Goal: Task Accomplishment & Management: Manage account settings

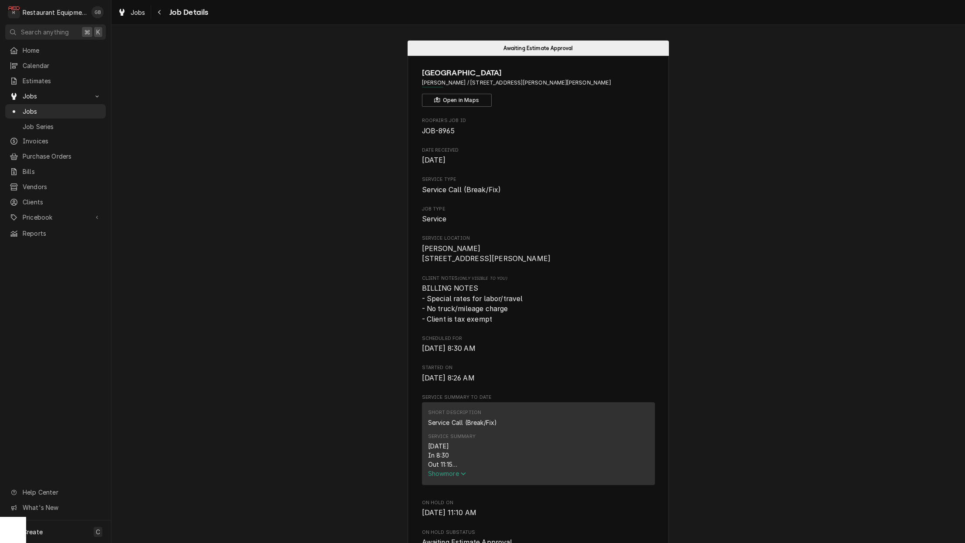
click at [163, 12] on div "Navigate back" at bounding box center [160, 12] width 9 height 9
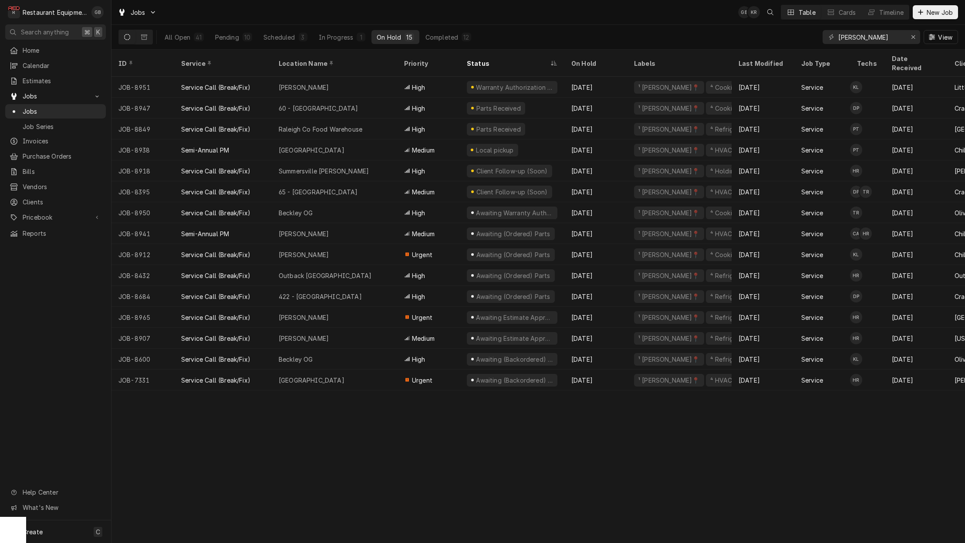
click at [342, 166] on div "Summersville Bob Evans" at bounding box center [324, 170] width 90 height 9
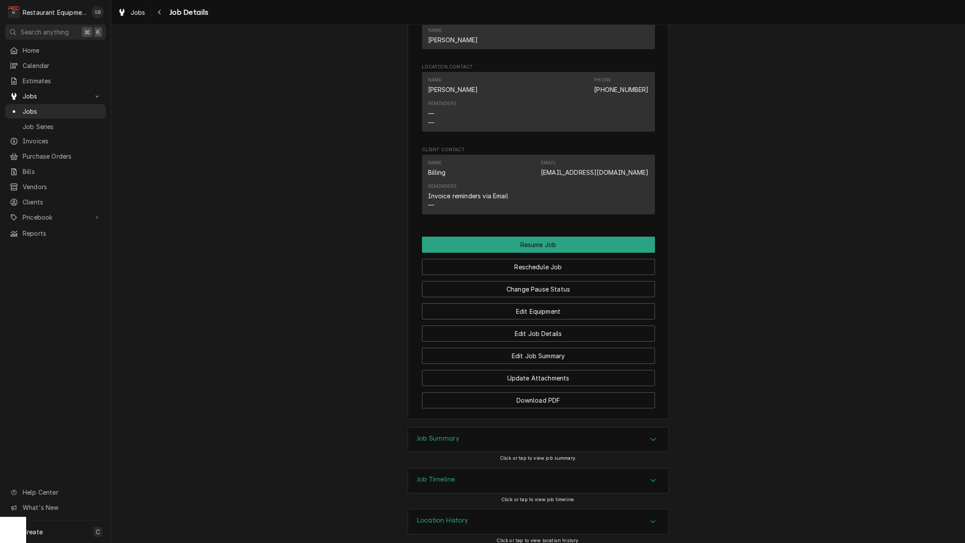
scroll to position [802, 0]
click at [489, 261] on button "Reschedule Job" at bounding box center [538, 267] width 233 height 16
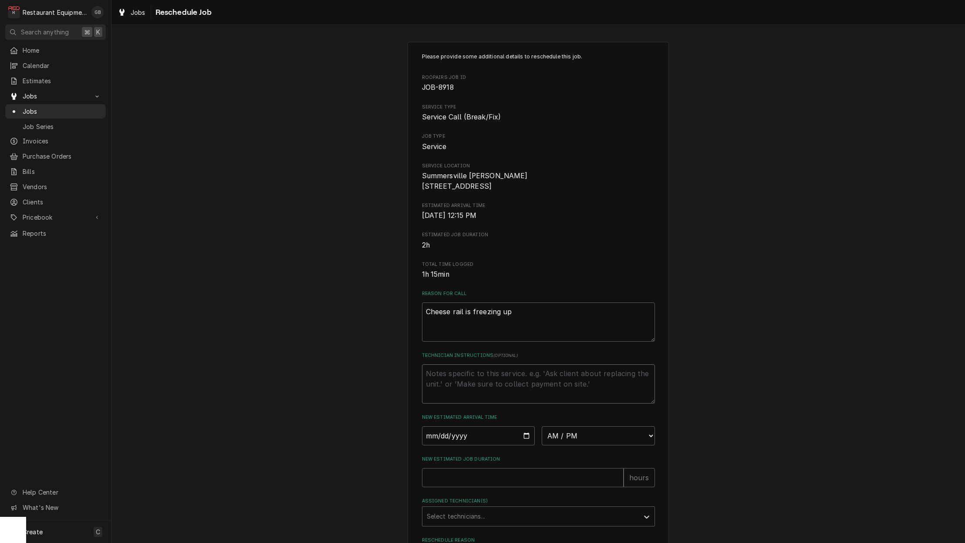
click at [446, 384] on textarea "Technician Instructions ( optional )" at bounding box center [538, 383] width 233 height 39
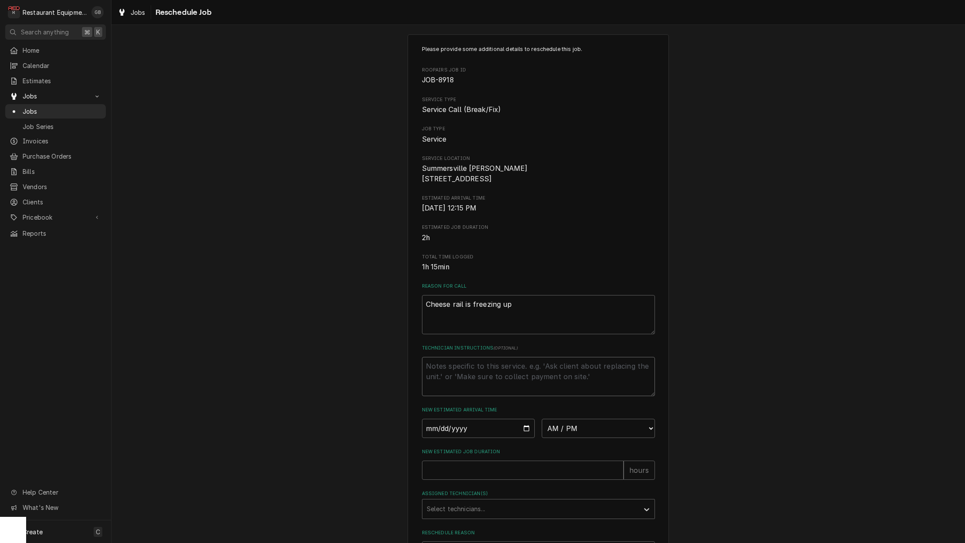
scroll to position [11, 0]
drag, startPoint x: 446, startPoint y: 384, endPoint x: 443, endPoint y: 424, distance: 40.6
click at [443, 424] on input "Date" at bounding box center [478, 424] width 113 height 19
type input "2025-09-22"
type textarea "x"
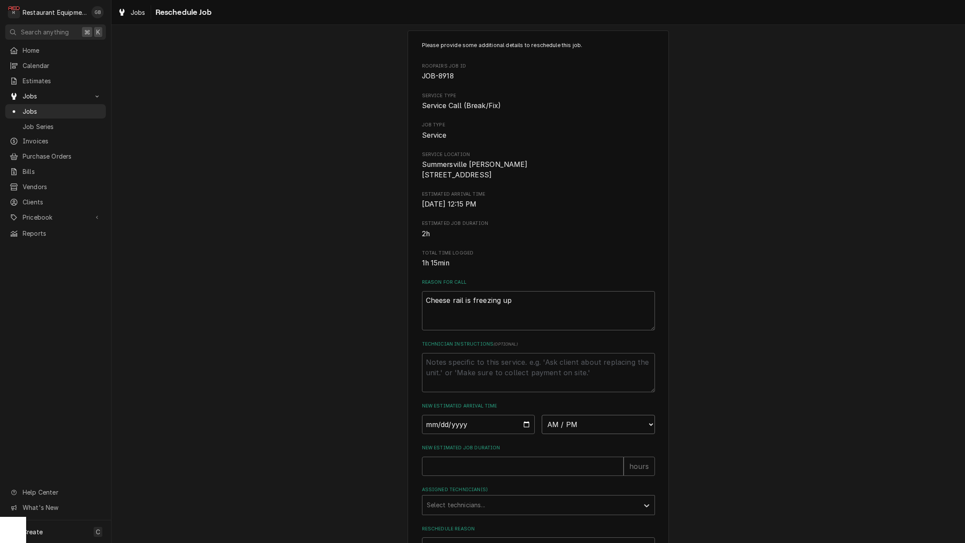
select select "13:00:00"
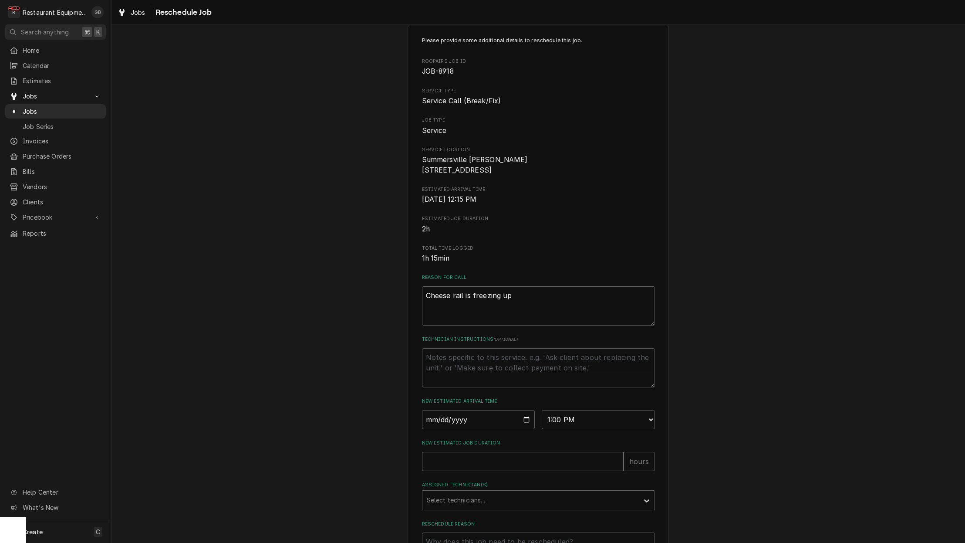
click at [500, 471] on input "New Estimated Job Duration" at bounding box center [523, 461] width 202 height 19
type textarea "x"
type input "1"
drag, startPoint x: 443, startPoint y: 424, endPoint x: 511, endPoint y: 503, distance: 104.4
click at [511, 503] on div "Assigned Technician(s)" at bounding box center [531, 500] width 208 height 16
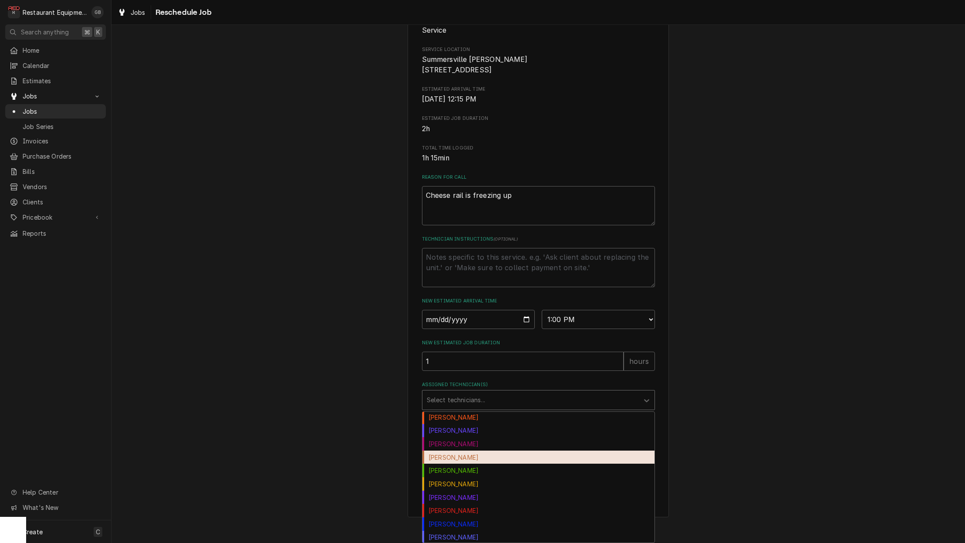
scroll to position [44, 0]
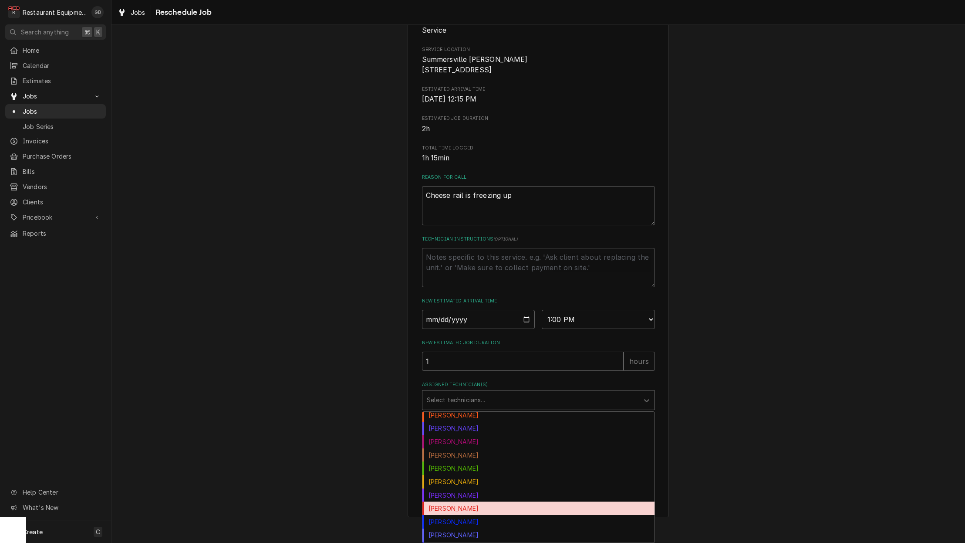
click at [447, 495] on div "Kaleb Lewis" at bounding box center [539, 495] width 232 height 14
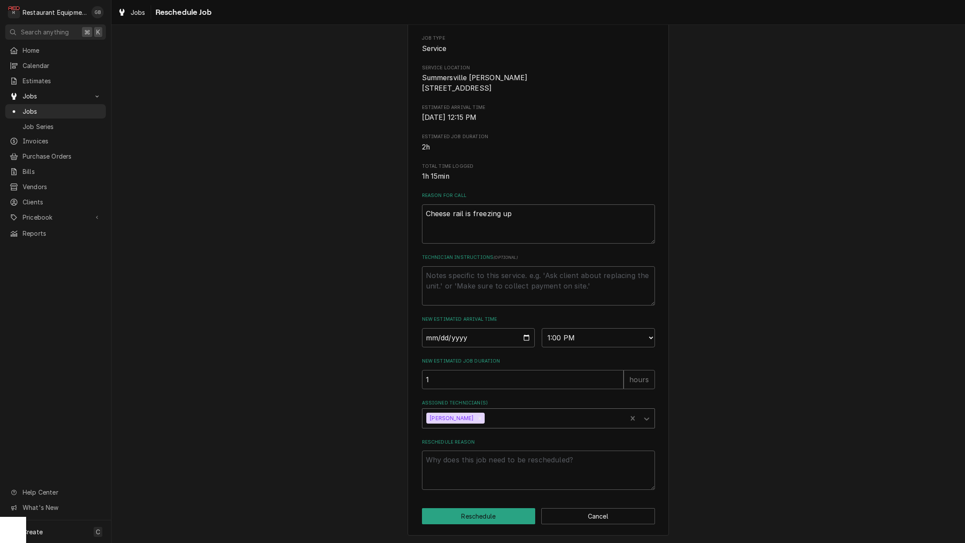
scroll to position [102, 0]
click at [465, 470] on textarea "Reschedule Reason" at bounding box center [538, 469] width 233 height 39
type textarea "x"
type textarea "f"
type textarea "x"
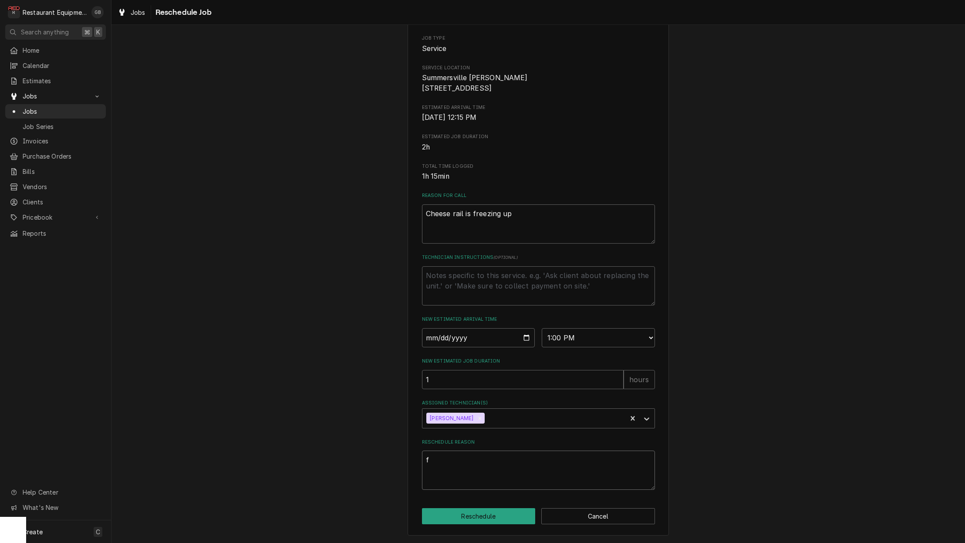
type textarea "fo"
type textarea "x"
type textarea "fol"
type textarea "x"
type textarea "foll"
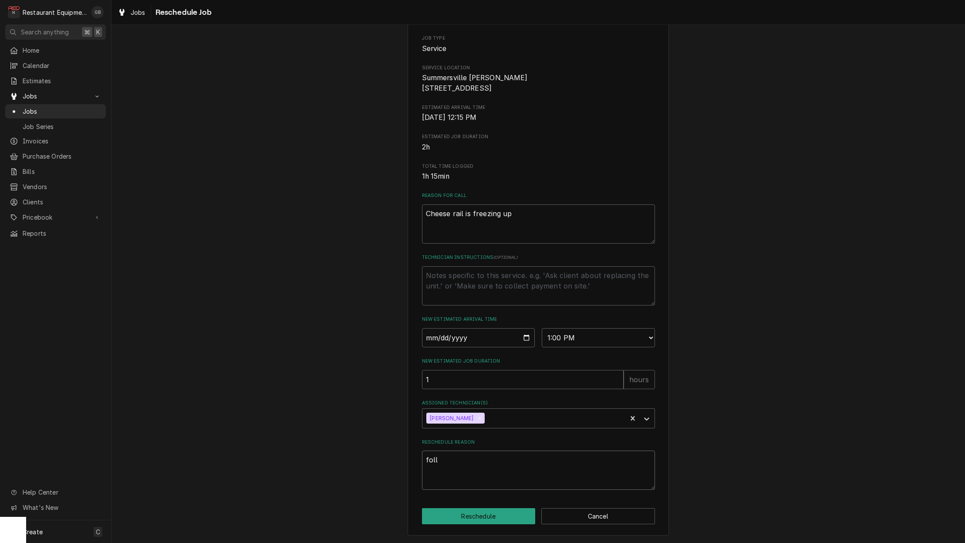
type textarea "x"
type textarea "follo"
type textarea "x"
type textarea "follow"
type textarea "x"
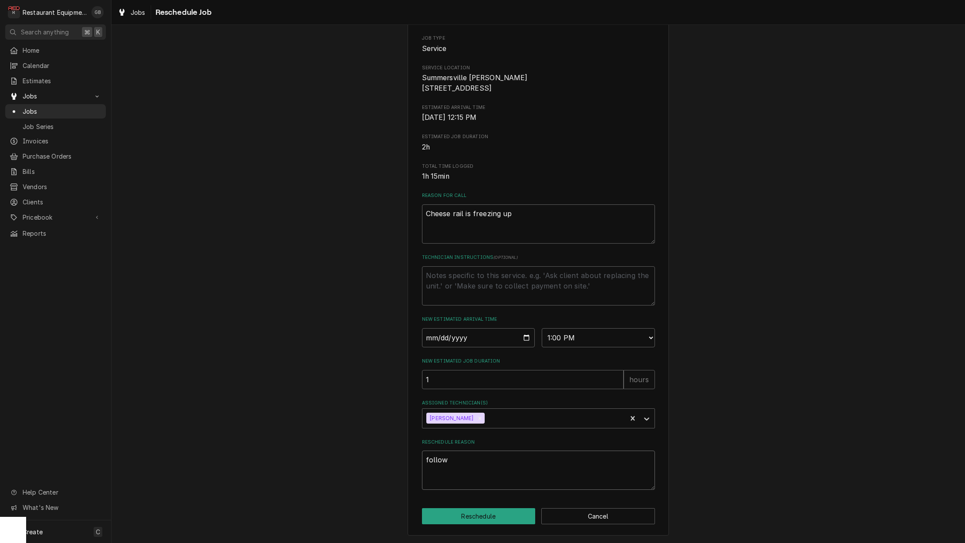
type textarea "follow"
type textarea "x"
type textarea "follow u"
type textarea "x"
type textarea "follow up"
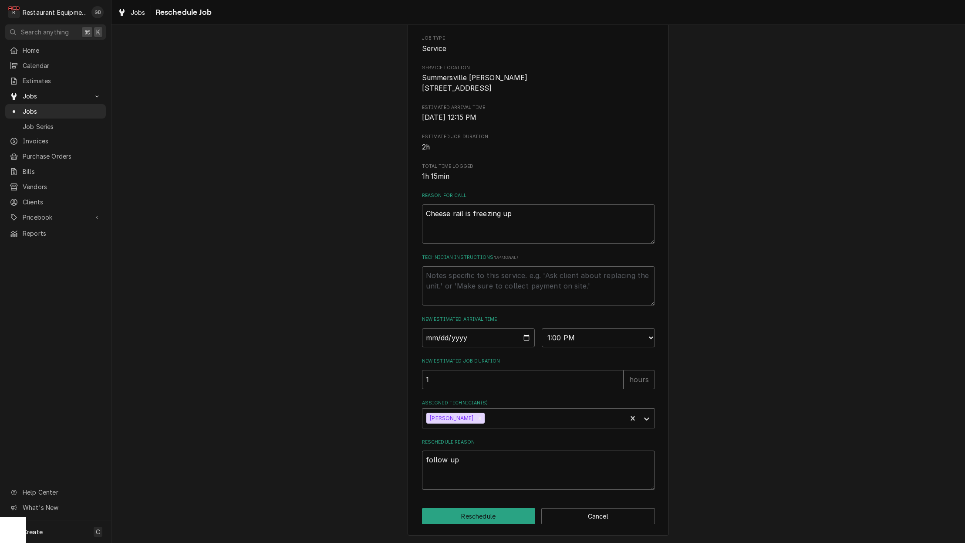
type textarea "x"
type textarea "follow up"
type textarea "x"
type textarea "follow up a"
type textarea "x"
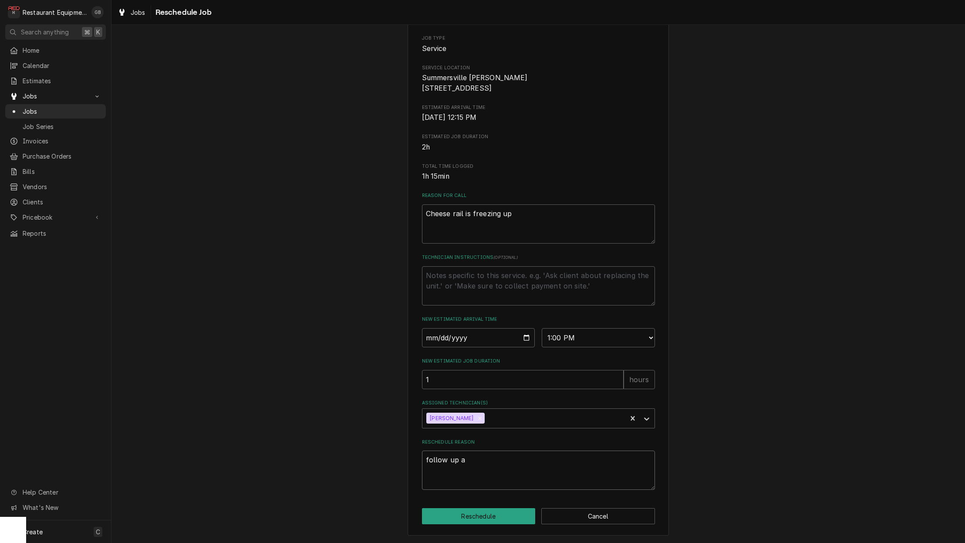
type textarea "follow up an"
type textarea "x"
type textarea "follow up and"
type textarea "x"
type textarea "follow up and"
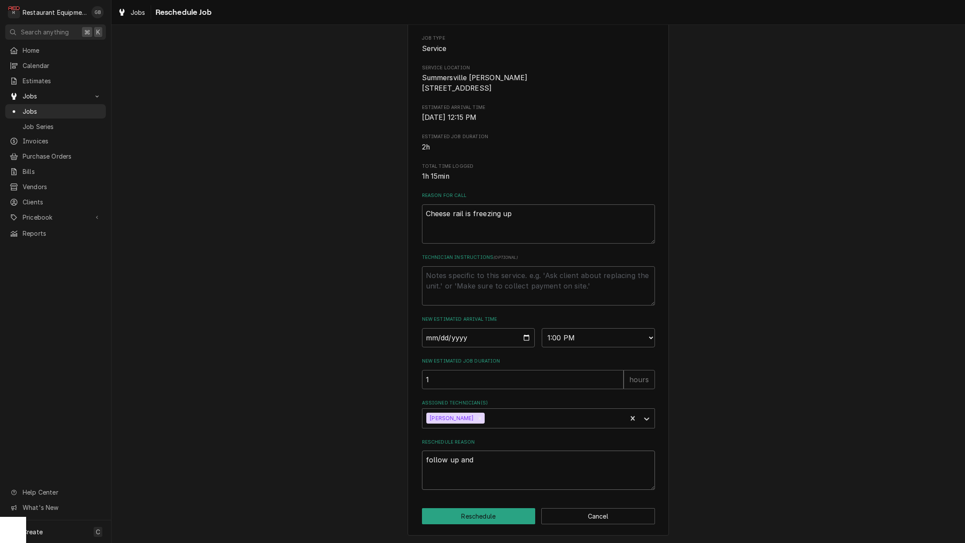
type textarea "x"
type textarea "follow up and f"
type textarea "x"
type textarea "follow up and fo"
type textarea "x"
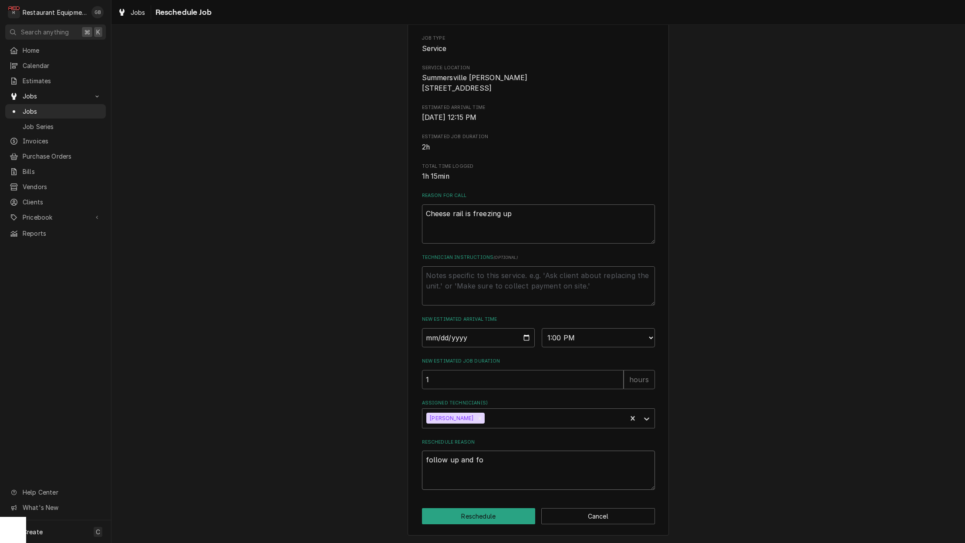
type textarea "follow up and fol"
type textarea "x"
type textarea "follow up and foll"
type textarea "x"
type textarea "follow up and follo"
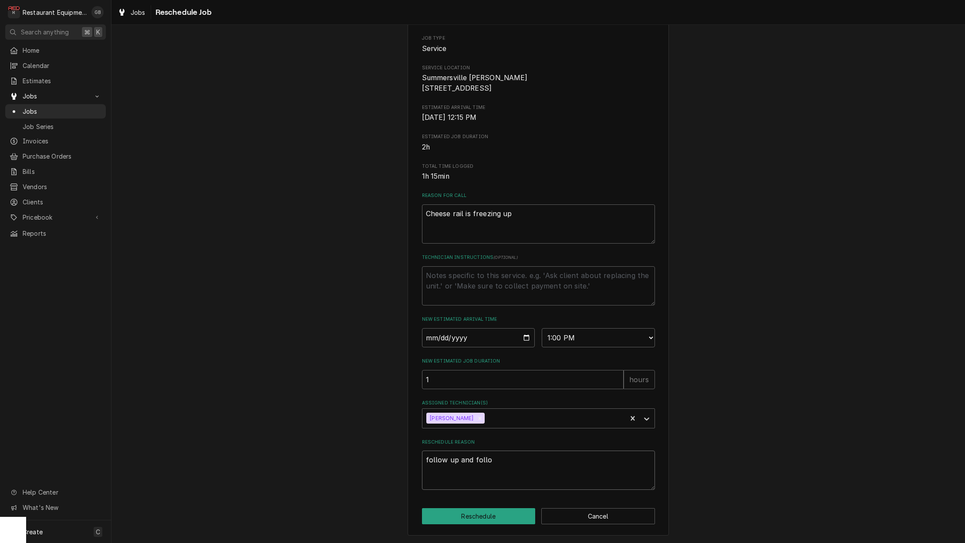
type textarea "x"
type textarea "follow up and follow"
type textarea "x"
type textarea "follow up and follow"
type textarea "x"
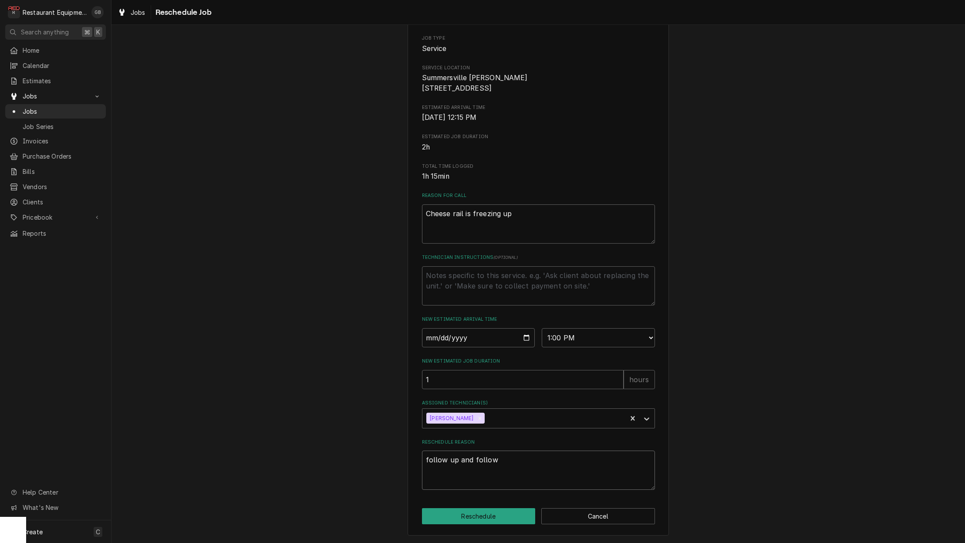
type textarea "follow up and follow t"
type textarea "x"
type textarea "follow up and follow th"
type textarea "x"
type textarea "follow up and follow thr"
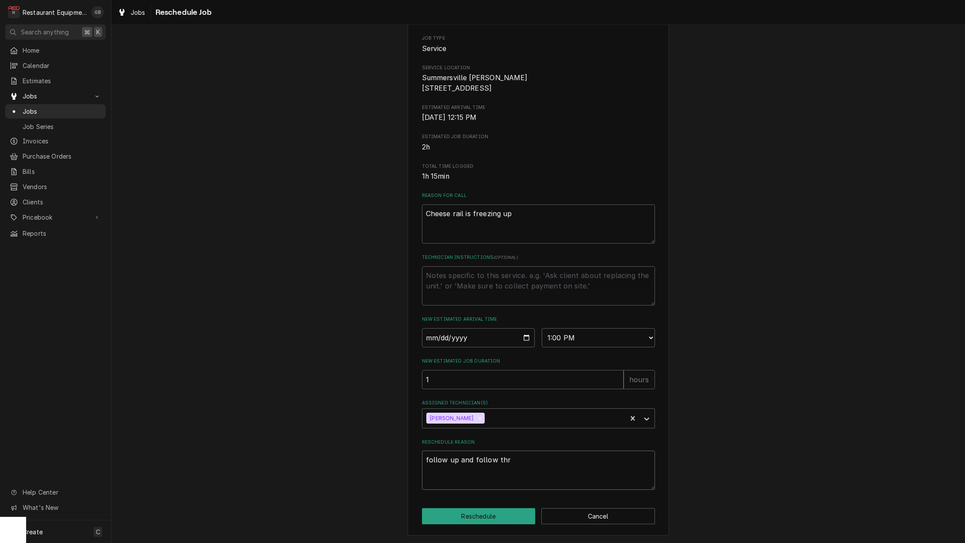
type textarea "x"
type textarea "follow up and follow thro"
type textarea "x"
type textarea "follow up and follow throu"
type textarea "x"
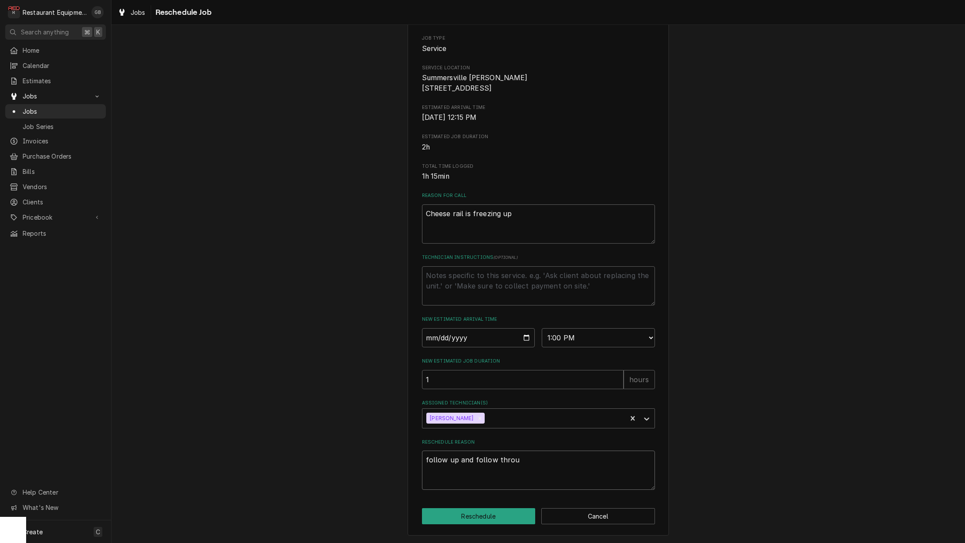
type textarea "follow up and follow throug"
type textarea "x"
type textarea "follow up and follow through"
type textarea "x"
type textarea "follow up and follow through"
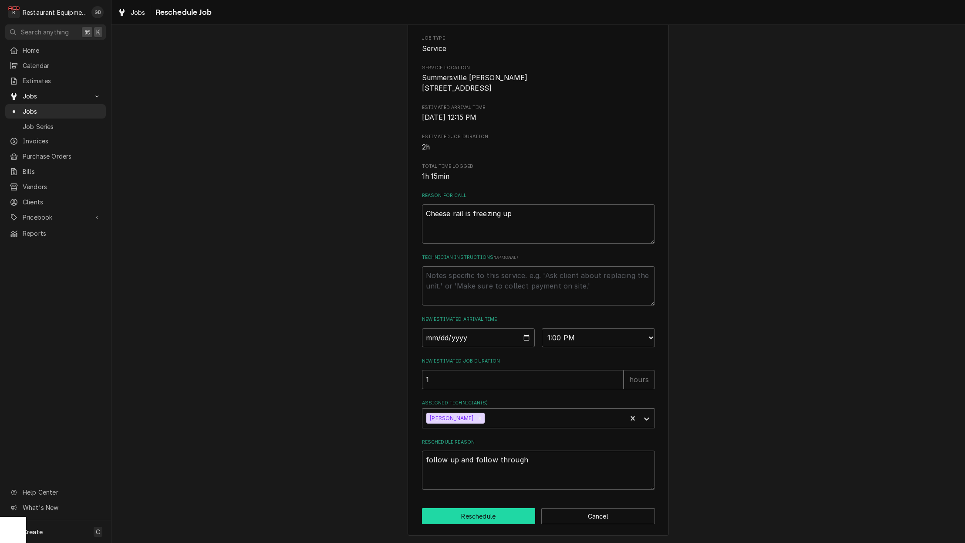
drag, startPoint x: 447, startPoint y: 495, endPoint x: 480, endPoint y: 515, distance: 38.6
click at [480, 515] on button "Reschedule" at bounding box center [479, 516] width 114 height 16
type textarea "x"
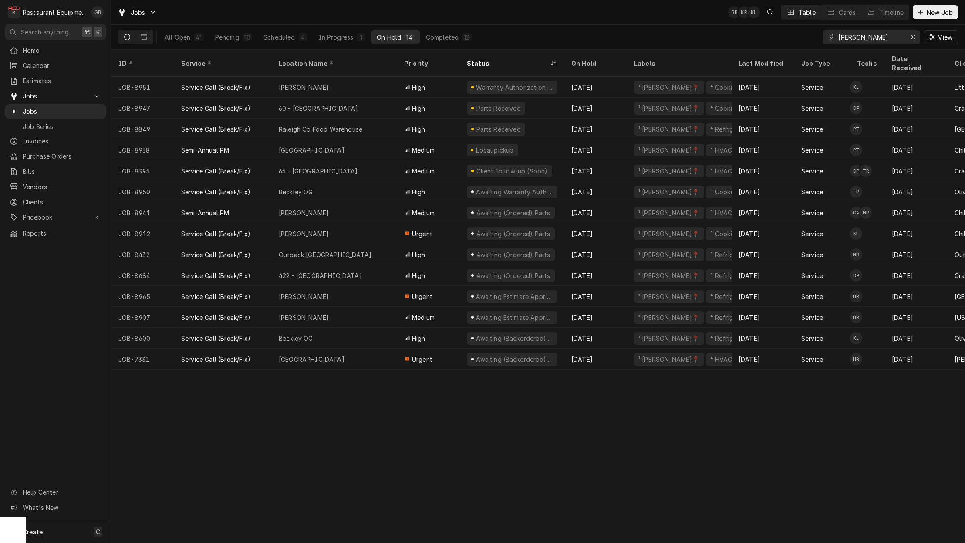
click at [296, 41] on button "Scheduled 4" at bounding box center [285, 37] width 54 height 14
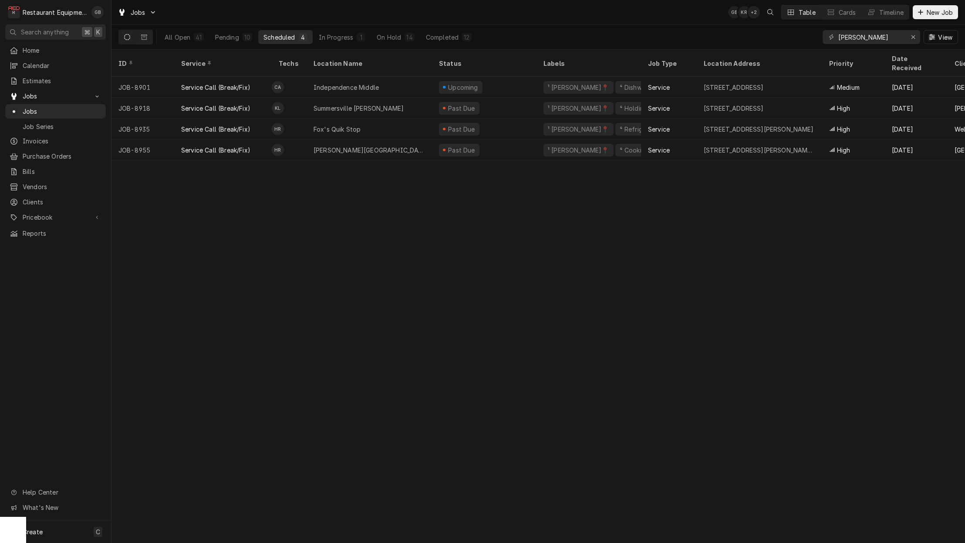
click at [239, 36] on button "Pending 10" at bounding box center [233, 37] width 47 height 14
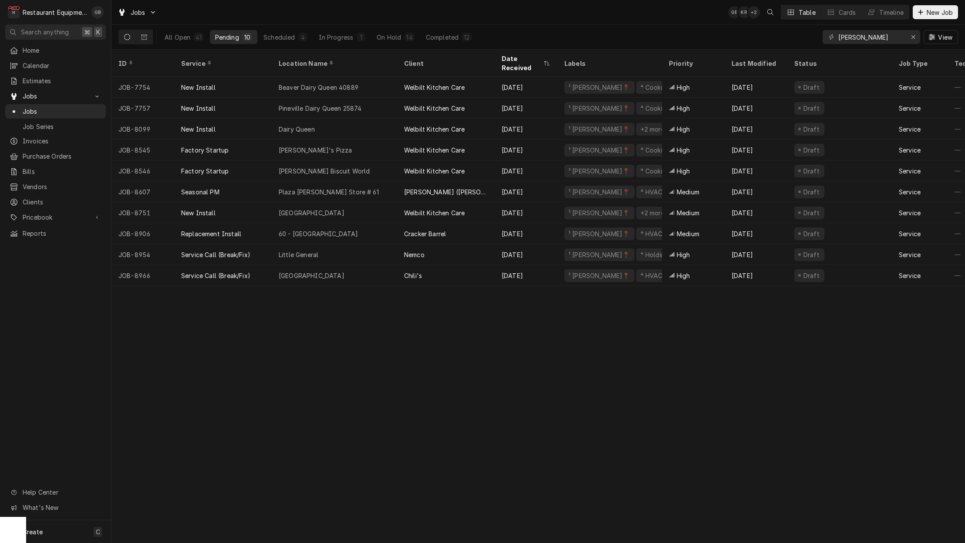
scroll to position [0, 0]
click at [410, 31] on button "On Hold 14" at bounding box center [396, 37] width 48 height 14
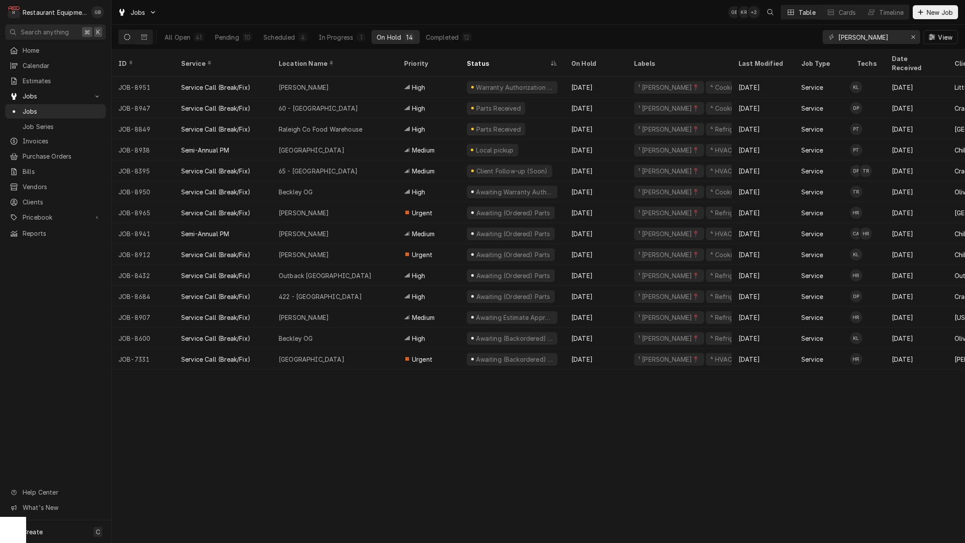
scroll to position [0, 1]
click at [329, 37] on div "In Progress" at bounding box center [336, 37] width 35 height 9
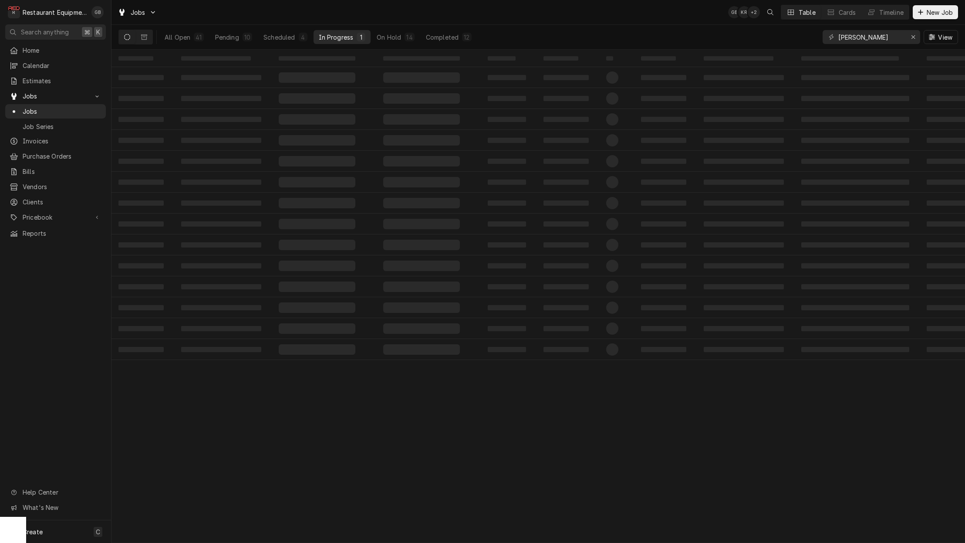
scroll to position [0, 0]
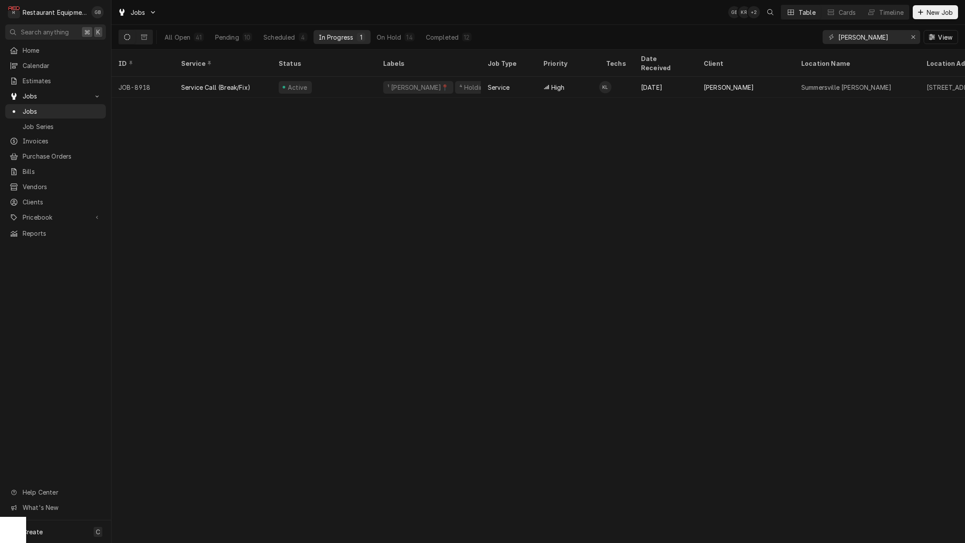
click at [408, 35] on div "14" at bounding box center [409, 37] width 6 height 9
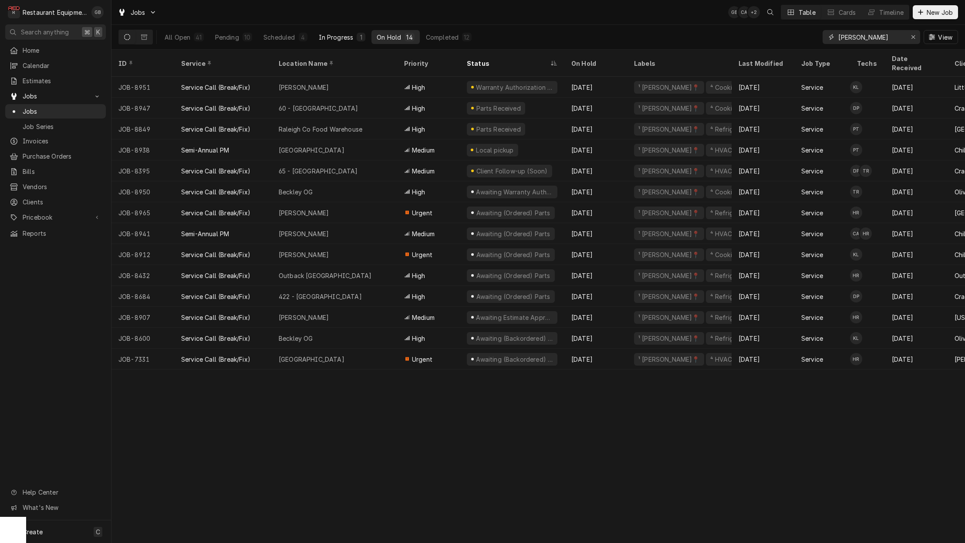
click at [914, 37] on icon "Erase input" at bounding box center [913, 37] width 5 height 6
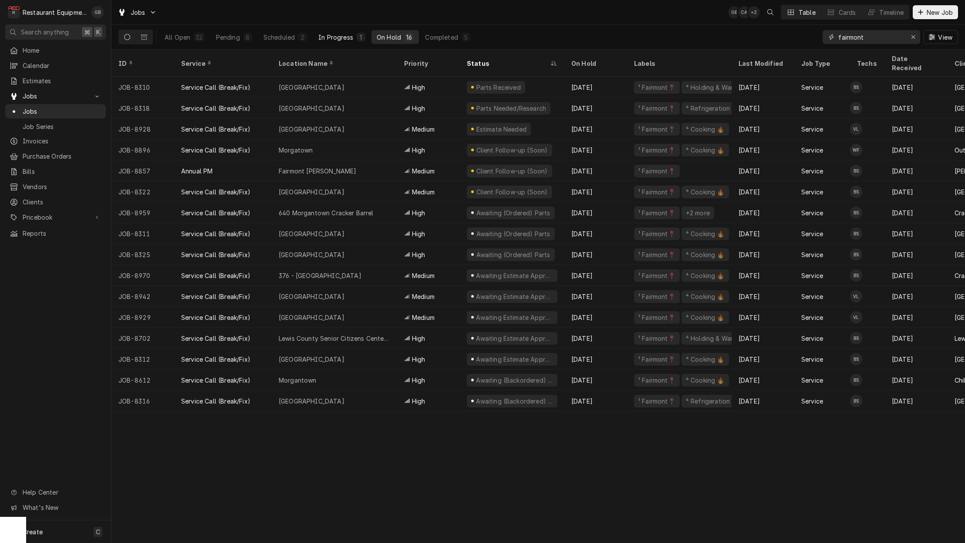
type input "fairmont"
drag, startPoint x: 329, startPoint y: 37, endPoint x: 235, endPoint y: 39, distance: 94.1
click at [235, 39] on div "Pending" at bounding box center [228, 37] width 24 height 9
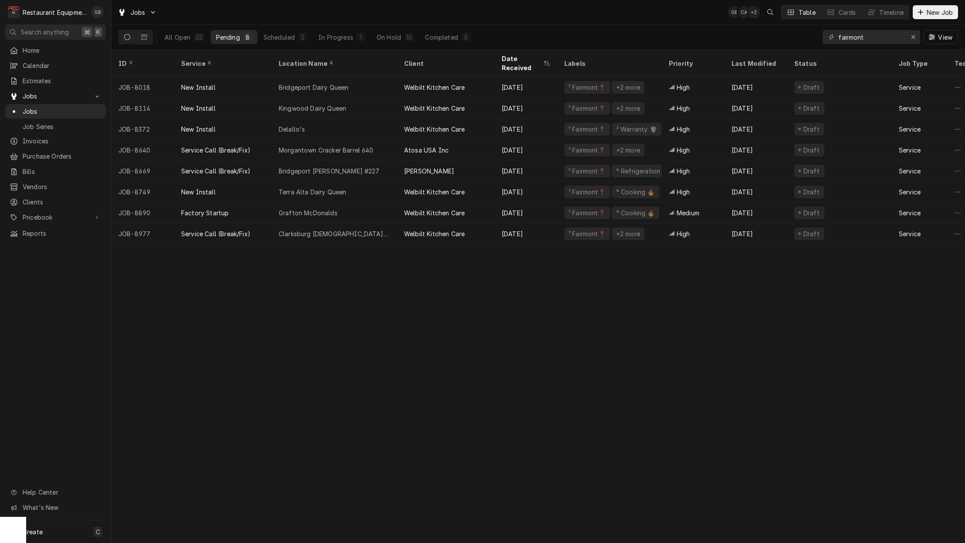
click at [298, 33] on button "Scheduled 2" at bounding box center [285, 37] width 54 height 14
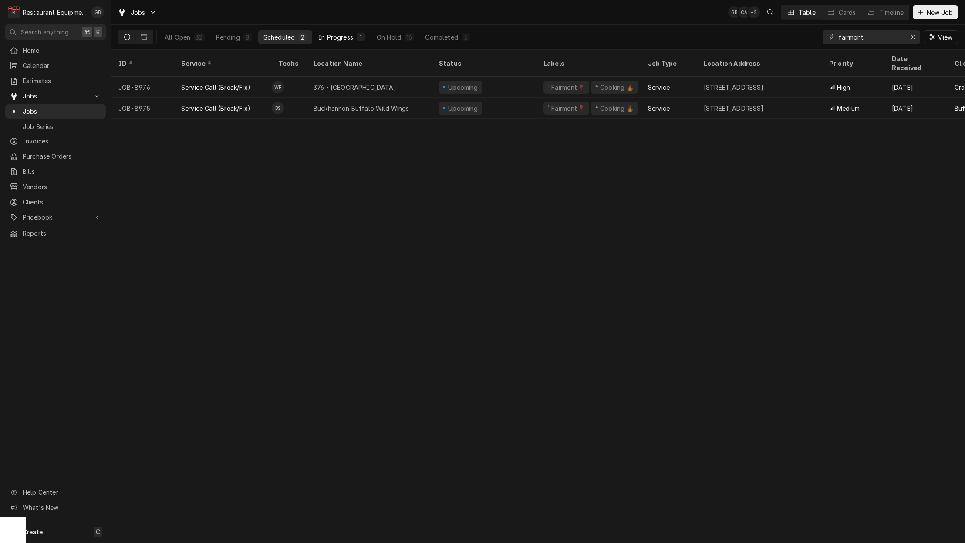
drag, startPoint x: 235, startPoint y: 39, endPoint x: 332, endPoint y: 36, distance: 97.2
click at [332, 36] on div "In Progress" at bounding box center [335, 37] width 35 height 9
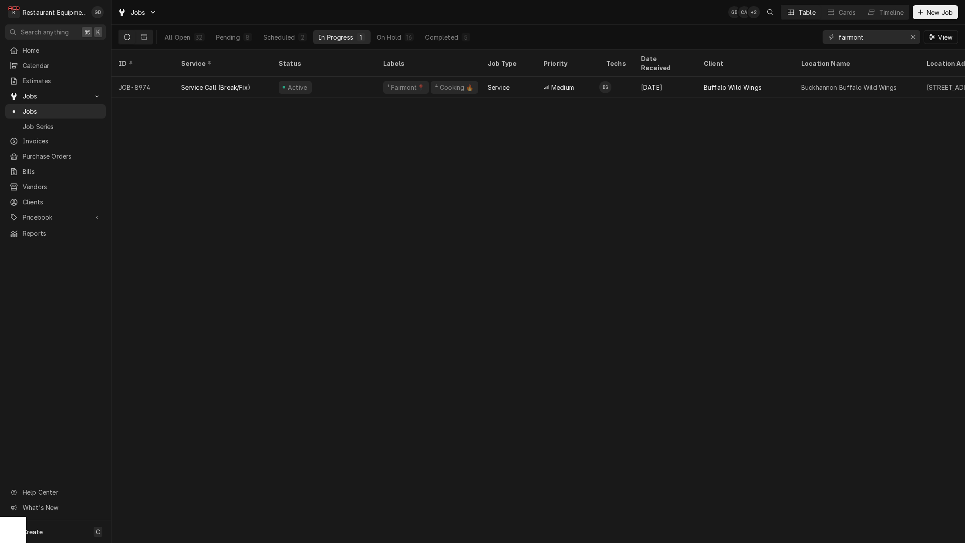
click at [390, 39] on div "On Hold" at bounding box center [389, 37] width 24 height 9
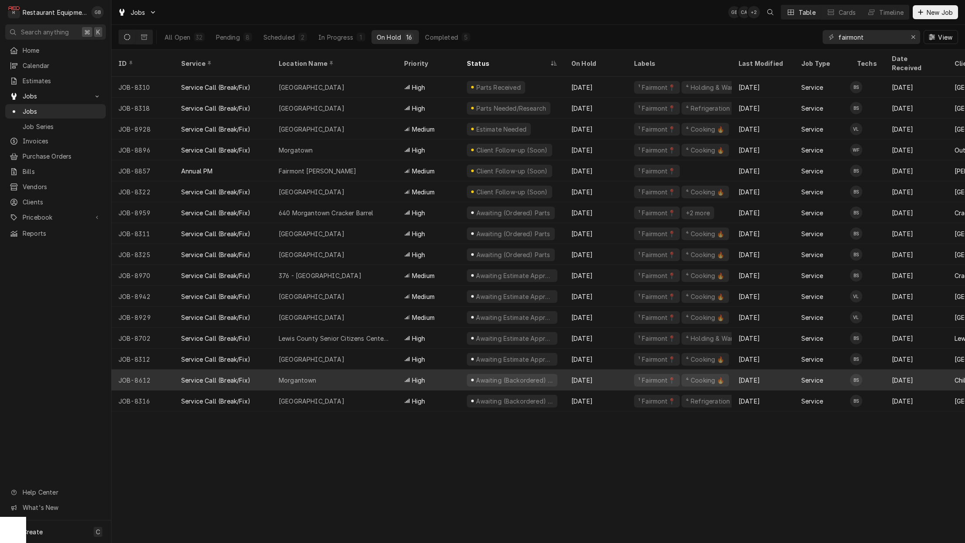
click at [356, 349] on div "[GEOGRAPHIC_DATA]" at bounding box center [334, 359] width 125 height 21
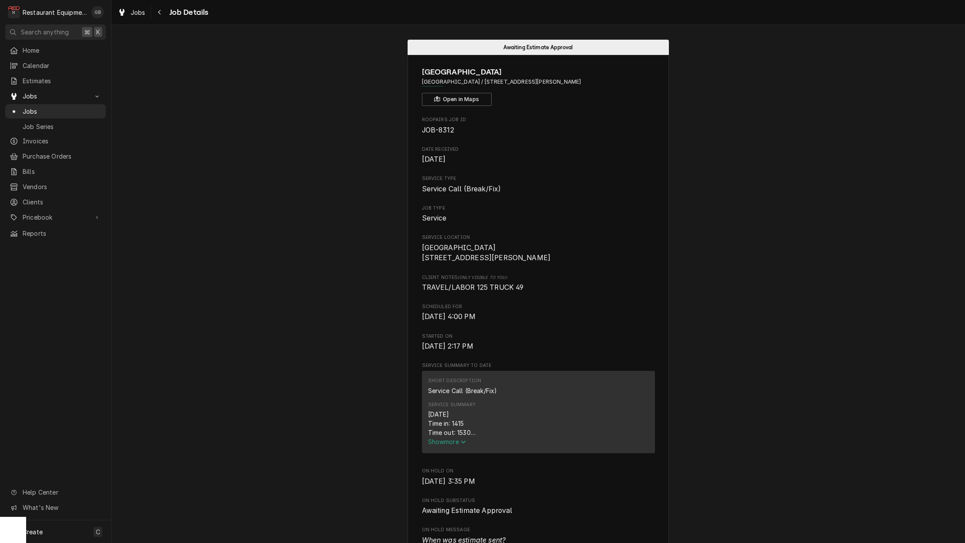
click at [454, 444] on span "Show more" at bounding box center [447, 441] width 38 height 7
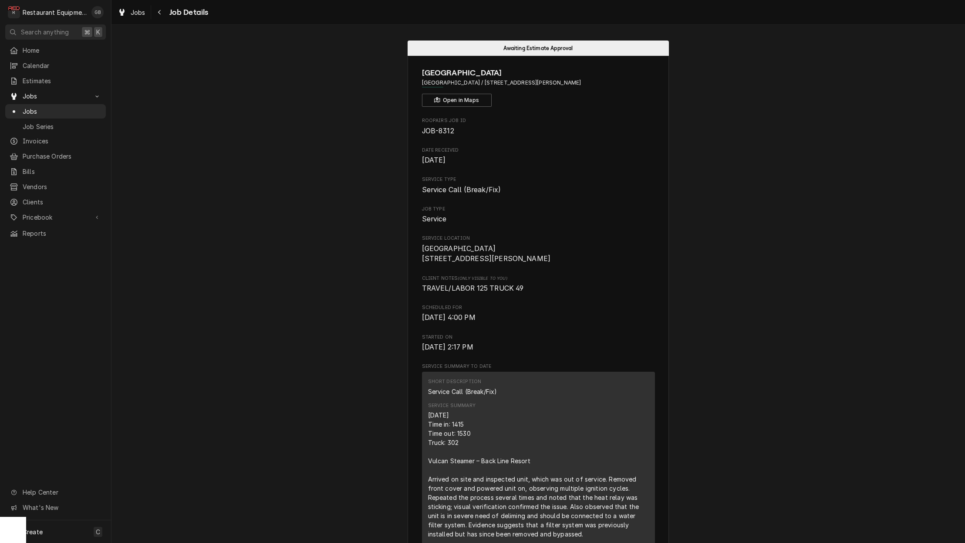
click at [160, 19] on div "Jobs Job Details" at bounding box center [539, 12] width 854 height 24
click at [160, 15] on div "Navigate back" at bounding box center [160, 12] width 9 height 9
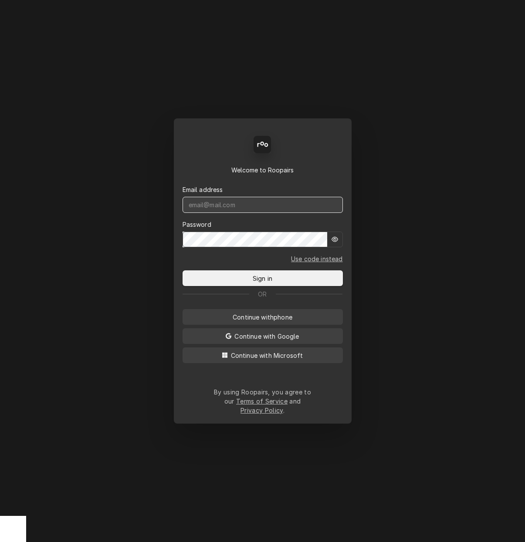
type input "gbeaver.red@gmail.com"
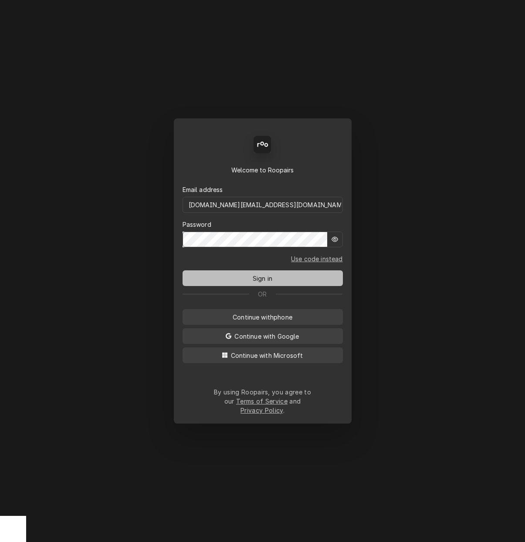
click at [273, 280] on span "Sign in" at bounding box center [262, 278] width 23 height 9
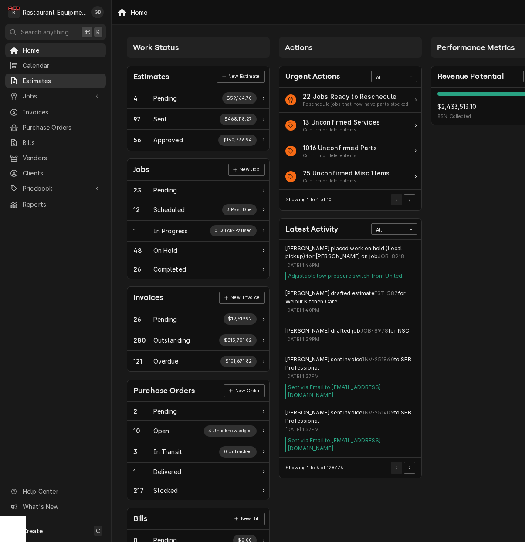
click at [47, 83] on div "Estimates" at bounding box center [55, 80] width 97 height 11
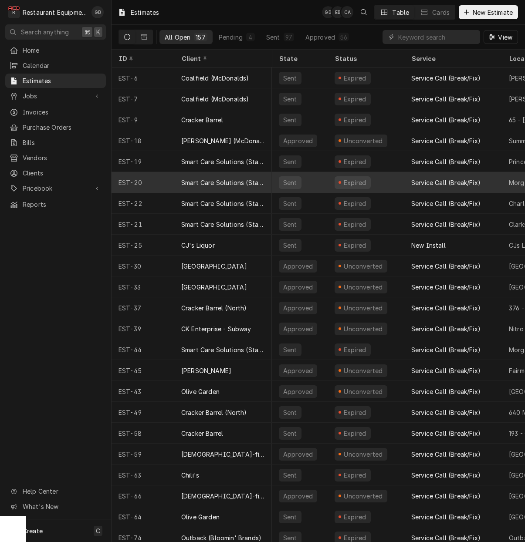
scroll to position [0, 0]
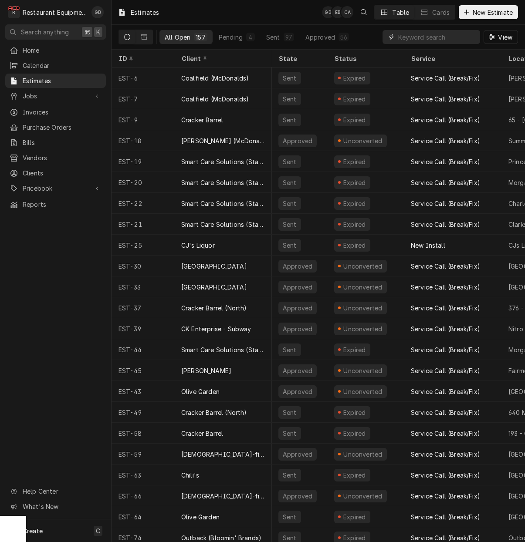
click at [430, 35] on input "Dynamic Content Wrapper" at bounding box center [437, 37] width 78 height 14
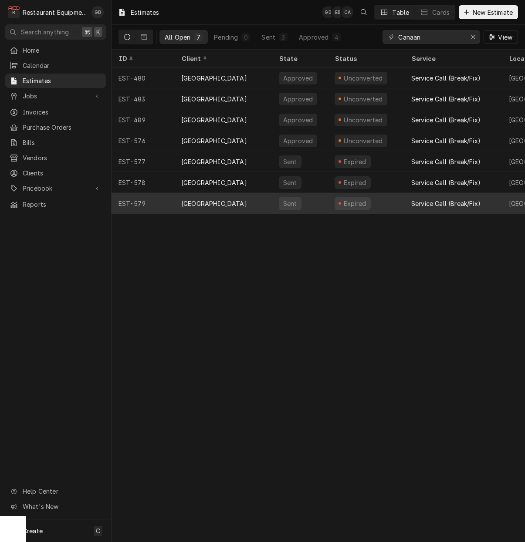
scroll to position [0, 0]
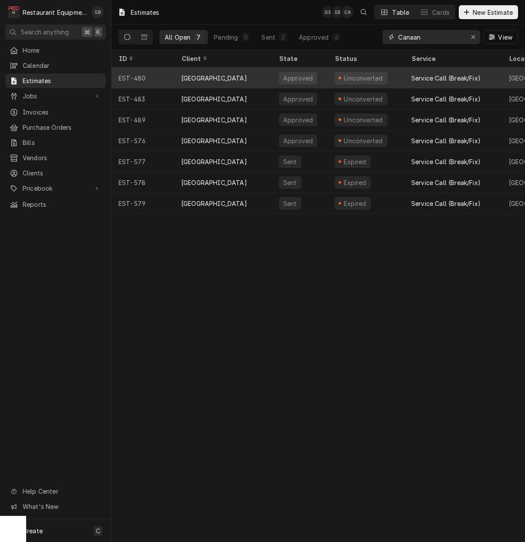
type input "Canaan"
click at [216, 78] on div "[GEOGRAPHIC_DATA]" at bounding box center [214, 78] width 66 height 9
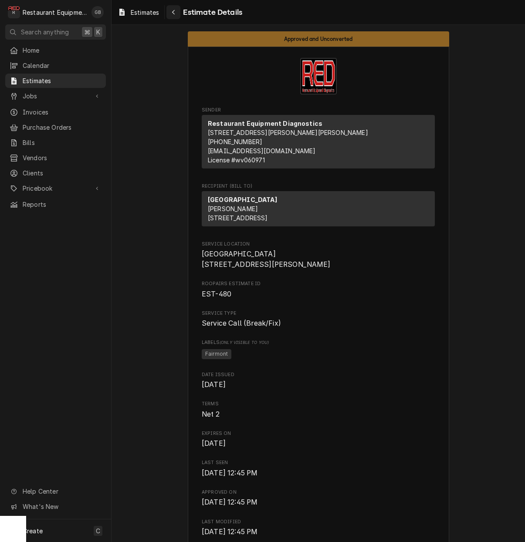
click at [178, 10] on div "Navigate back" at bounding box center [173, 12] width 9 height 9
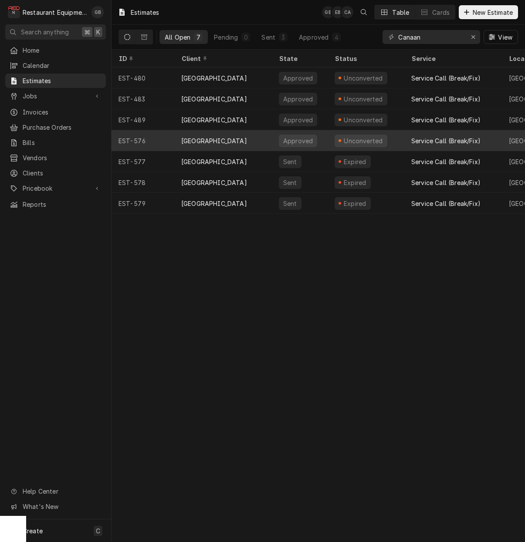
click at [217, 136] on div "Canaan Valley Resort" at bounding box center [214, 140] width 66 height 9
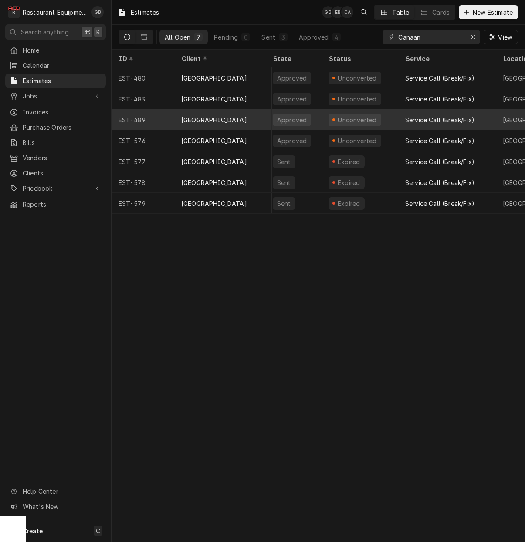
scroll to position [0, 7]
click at [213, 121] on div "Canaan Valley Resort" at bounding box center [214, 119] width 66 height 9
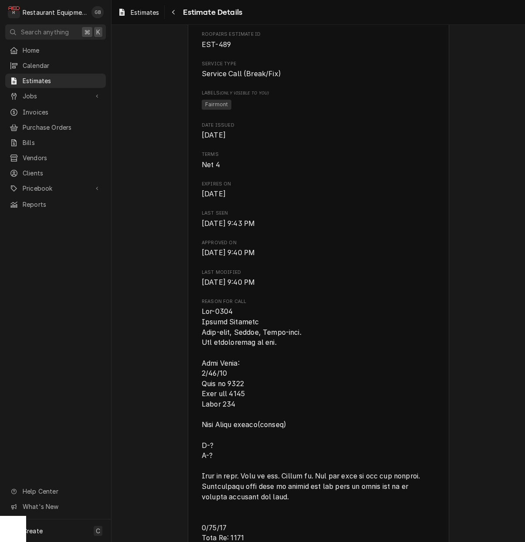
scroll to position [248, 0]
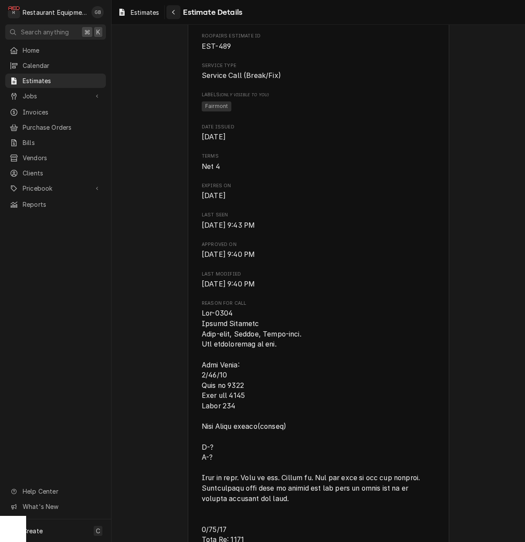
click at [177, 14] on div "Navigate back" at bounding box center [173, 12] width 9 height 9
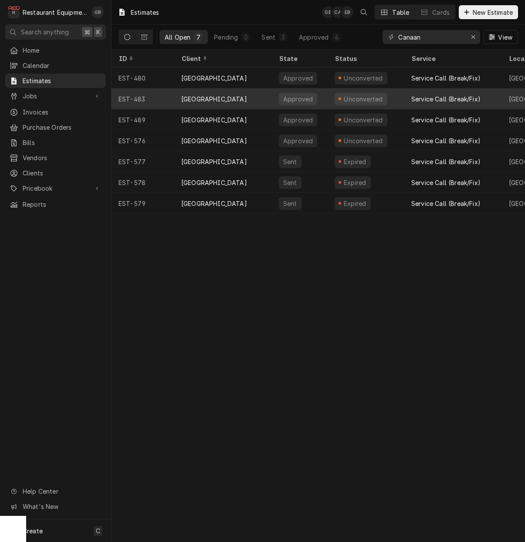
click at [240, 99] on div "[GEOGRAPHIC_DATA]" at bounding box center [214, 99] width 66 height 9
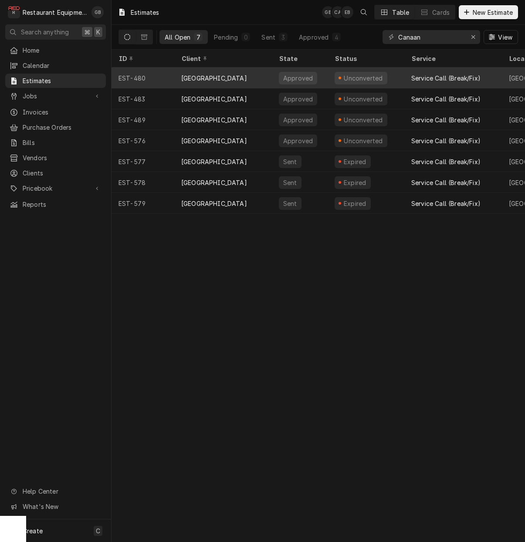
click at [253, 80] on div "[GEOGRAPHIC_DATA]" at bounding box center [223, 78] width 98 height 21
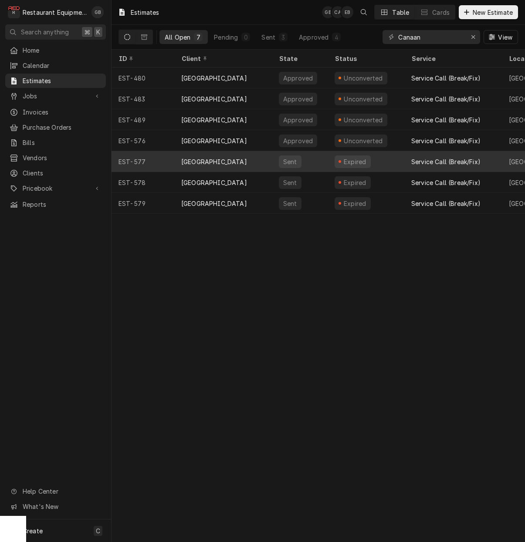
click at [258, 161] on div "[GEOGRAPHIC_DATA]" at bounding box center [223, 161] width 98 height 21
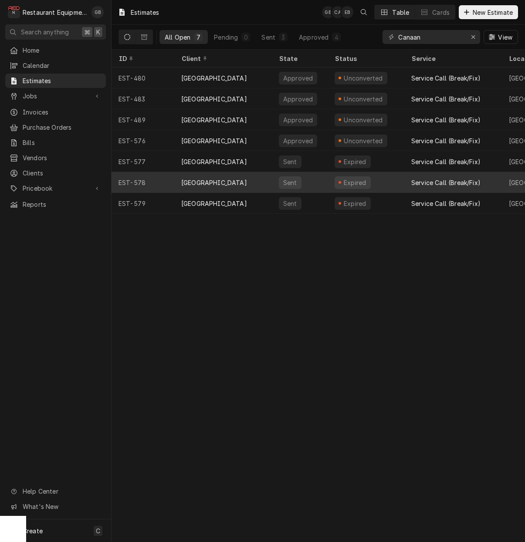
click at [214, 176] on div "[GEOGRAPHIC_DATA]" at bounding box center [223, 182] width 98 height 21
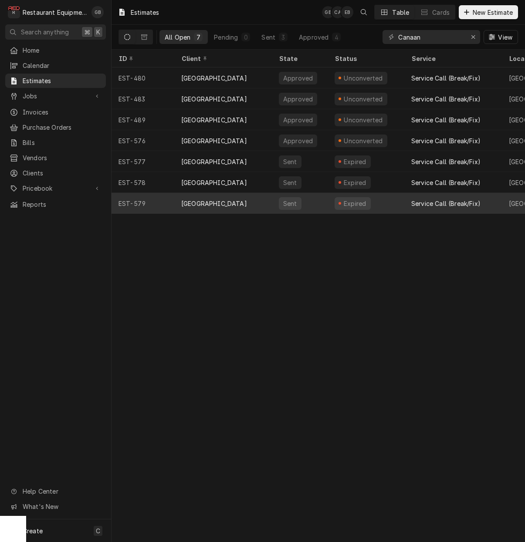
click at [216, 203] on div "[GEOGRAPHIC_DATA]" at bounding box center [214, 203] width 66 height 9
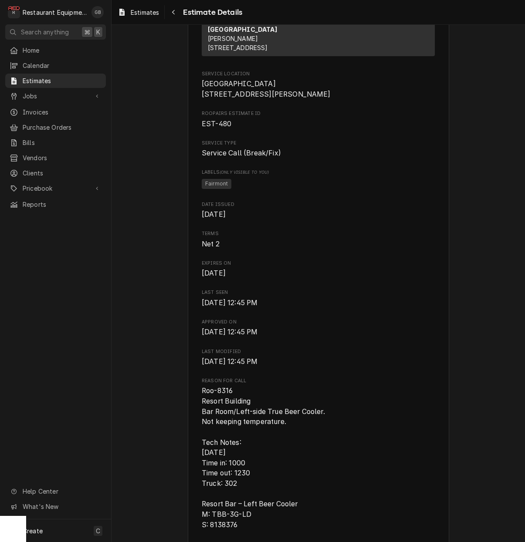
scroll to position [169, 0]
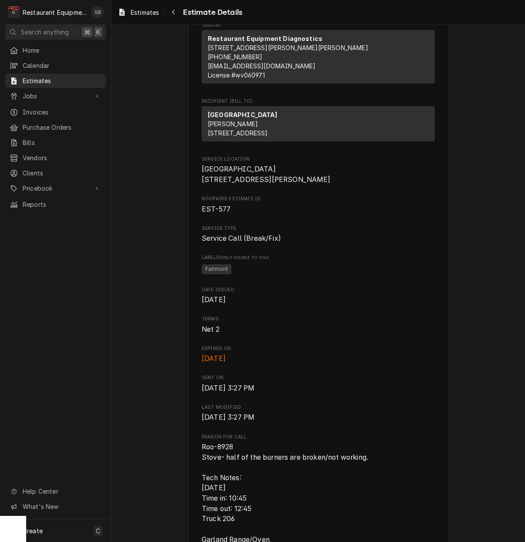
scroll to position [84, 0]
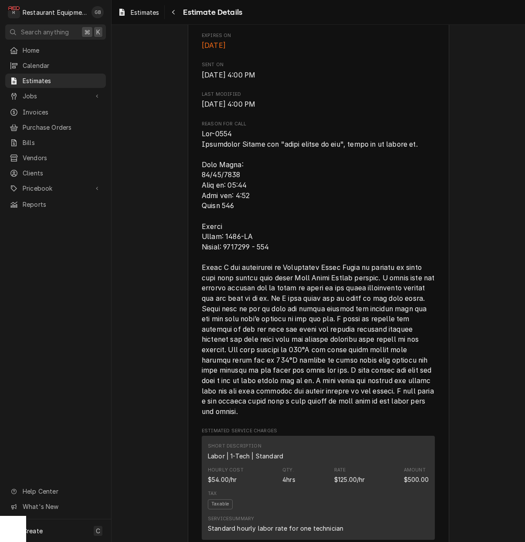
scroll to position [395, 0]
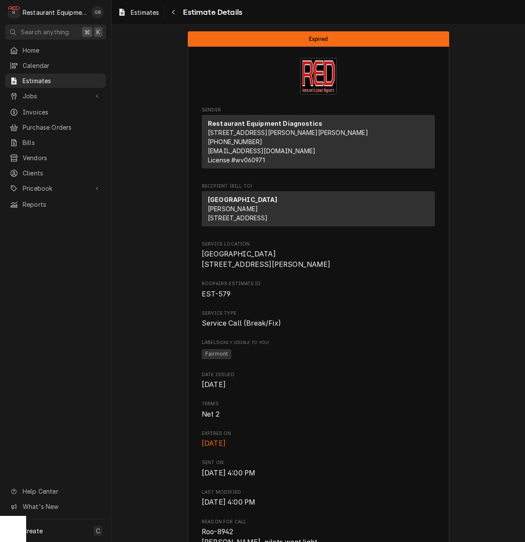
scroll to position [-1, 0]
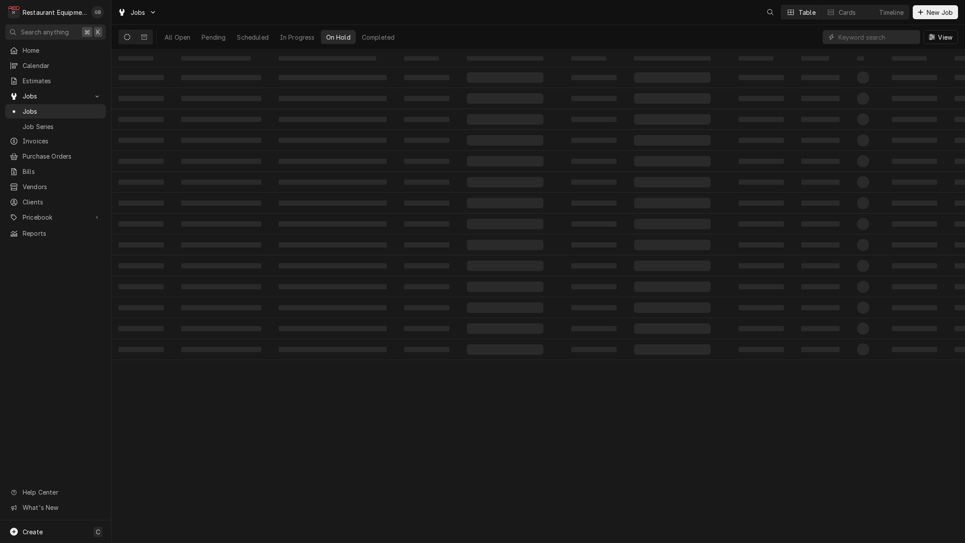
click at [914, 38] on input "Dynamic Content Wrapper" at bounding box center [880, 37] width 82 height 14
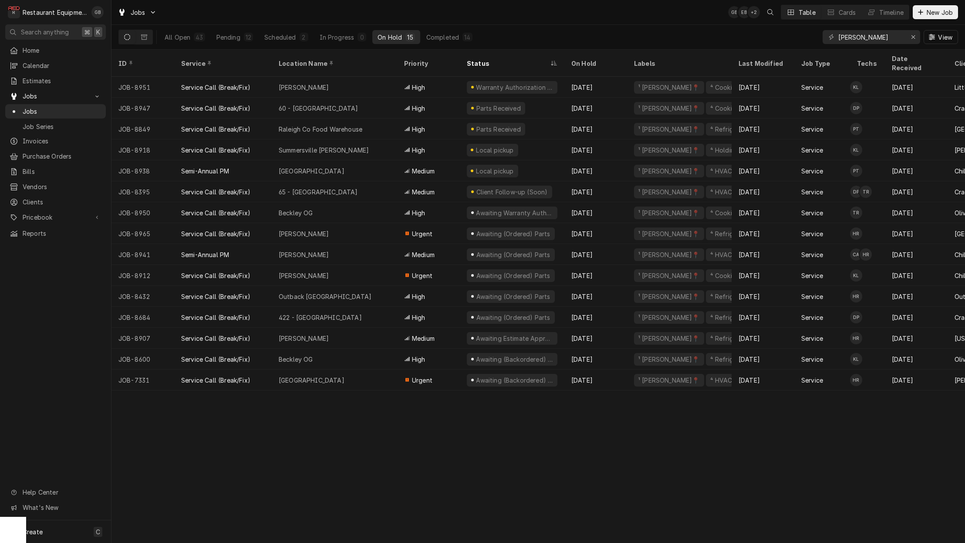
type input "[PERSON_NAME]"
drag, startPoint x: 0, startPoint y: 0, endPoint x: 242, endPoint y: 34, distance: 244.7
click at [242, 34] on button "Pending 12" at bounding box center [234, 37] width 47 height 14
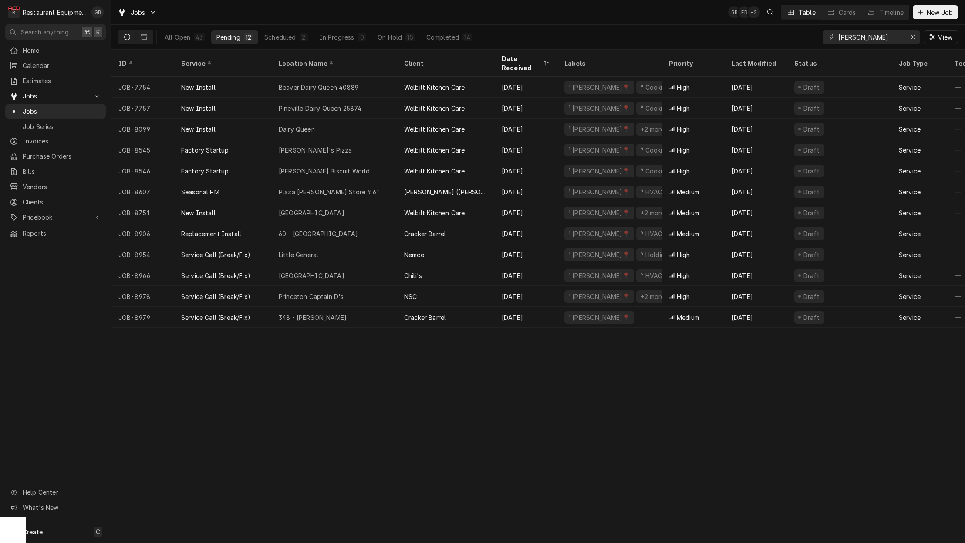
click at [324, 307] on div "348 - [PERSON_NAME]" at bounding box center [334, 317] width 125 height 21
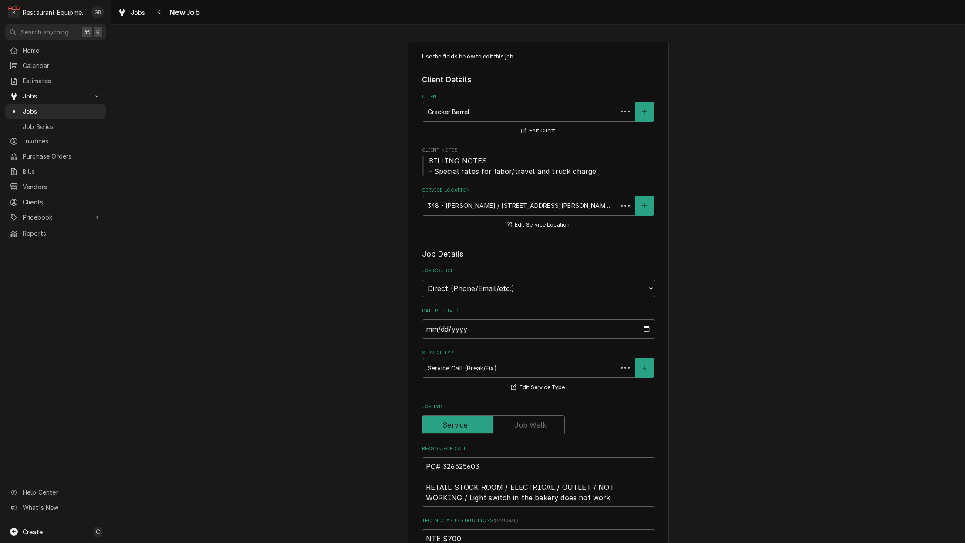
type textarea "x"
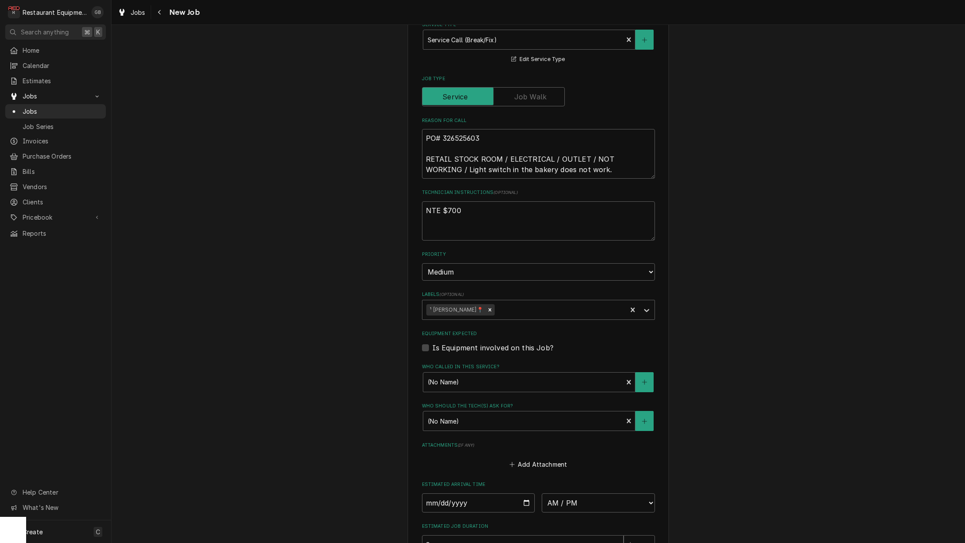
scroll to position [339, 0]
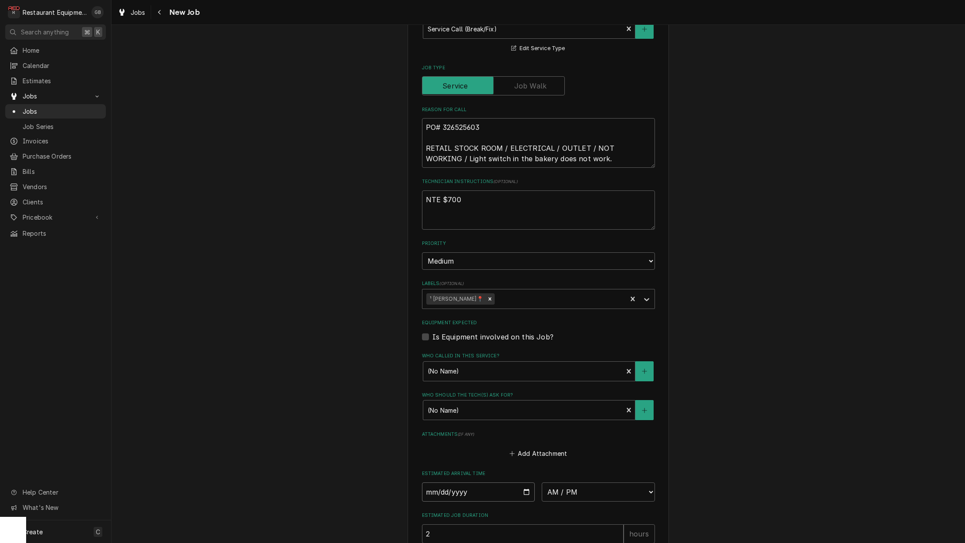
click at [453, 482] on input "Date" at bounding box center [478, 491] width 113 height 19
type input "2025-09-22"
type textarea "x"
select select "06:00:00"
type textarea "x"
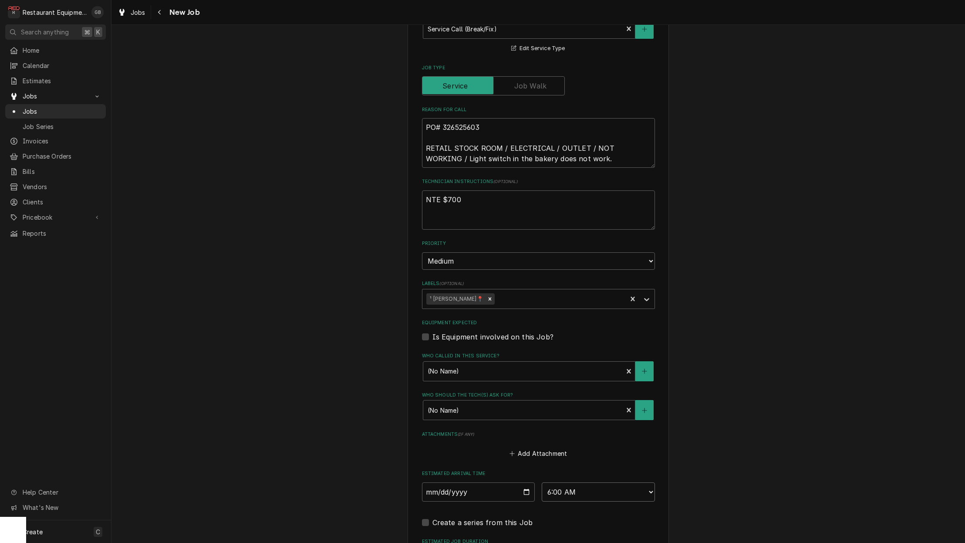
select select "14:30:00"
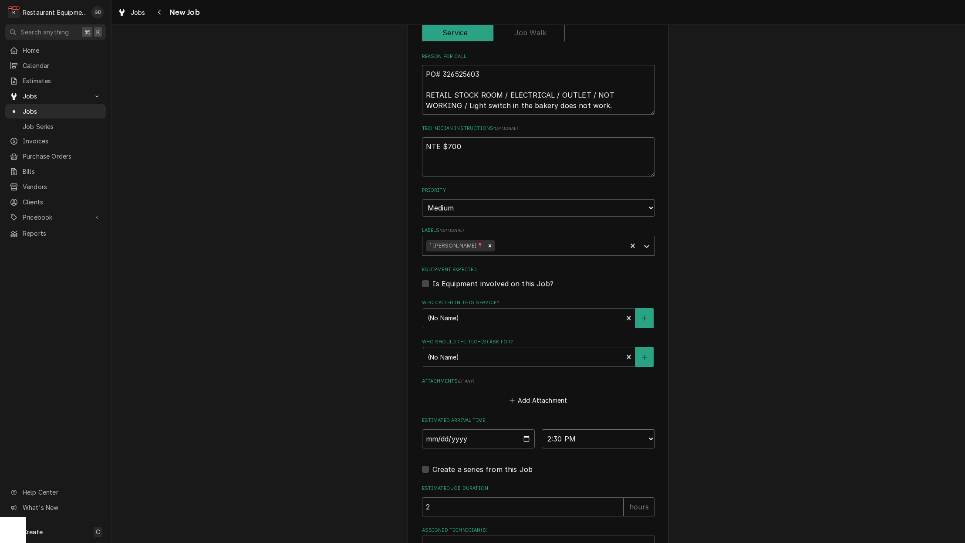
scroll to position [393, 0]
drag, startPoint x: 443, startPoint y: 489, endPoint x: 490, endPoint y: 521, distance: 57.6
click at [490, 536] on div "Assigned Technician(s)" at bounding box center [531, 544] width 208 height 16
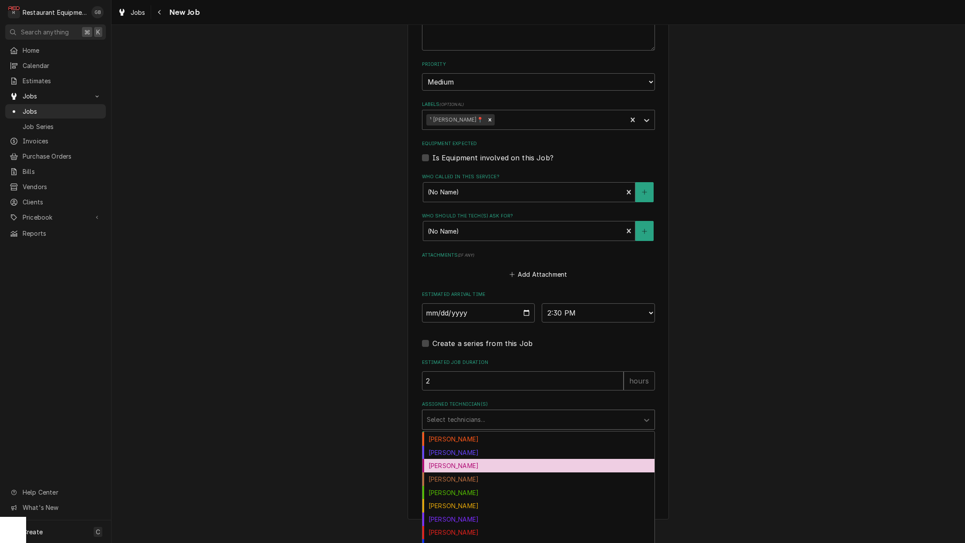
scroll to position [40, 0]
click at [464, 445] on div "Donovan Pruitt" at bounding box center [539, 452] width 232 height 14
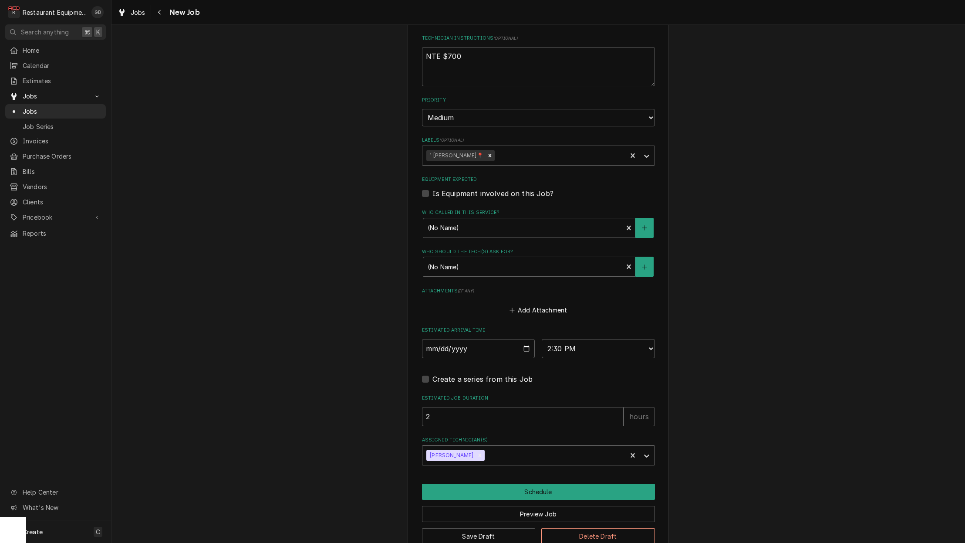
click at [499, 484] on button "Schedule" at bounding box center [538, 492] width 233 height 16
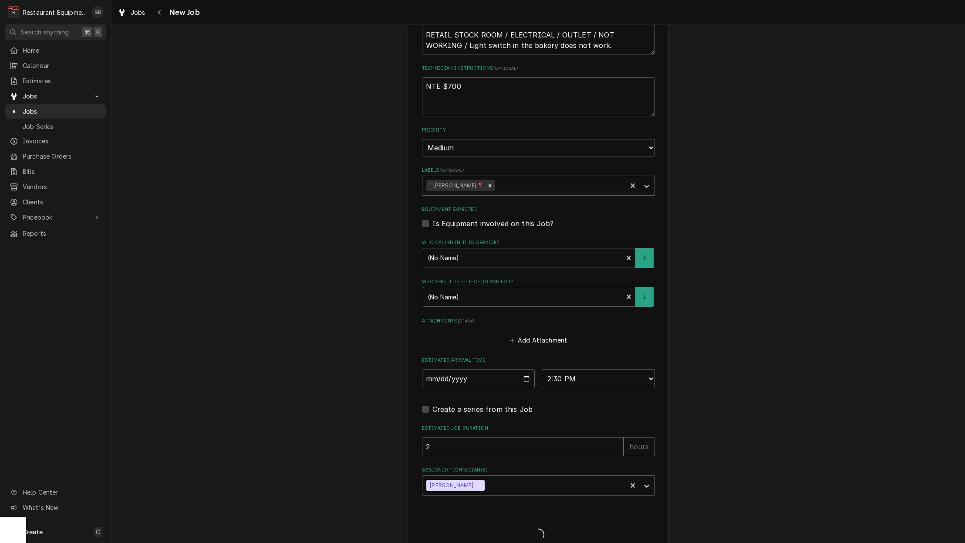
type textarea "x"
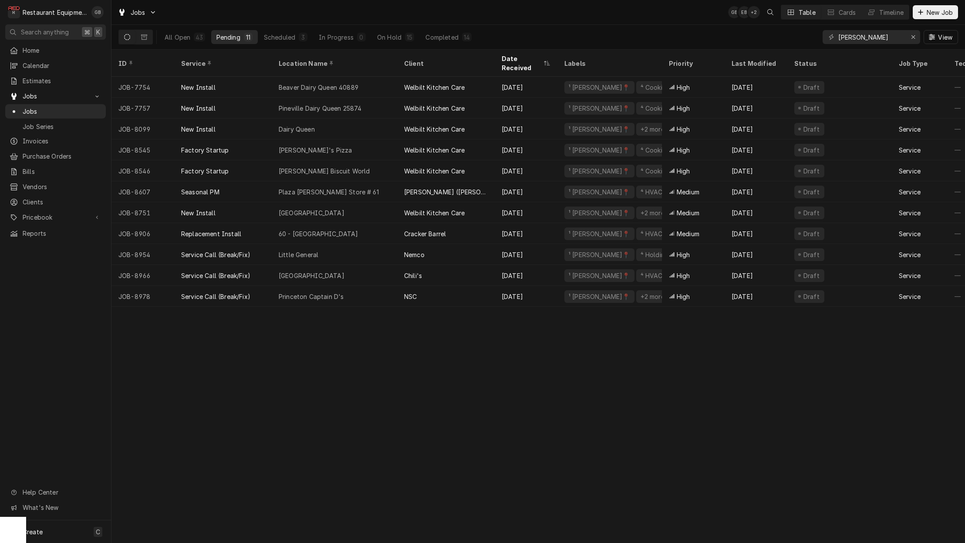
click at [345, 287] on div "Princeton Captain D's" at bounding box center [334, 296] width 125 height 21
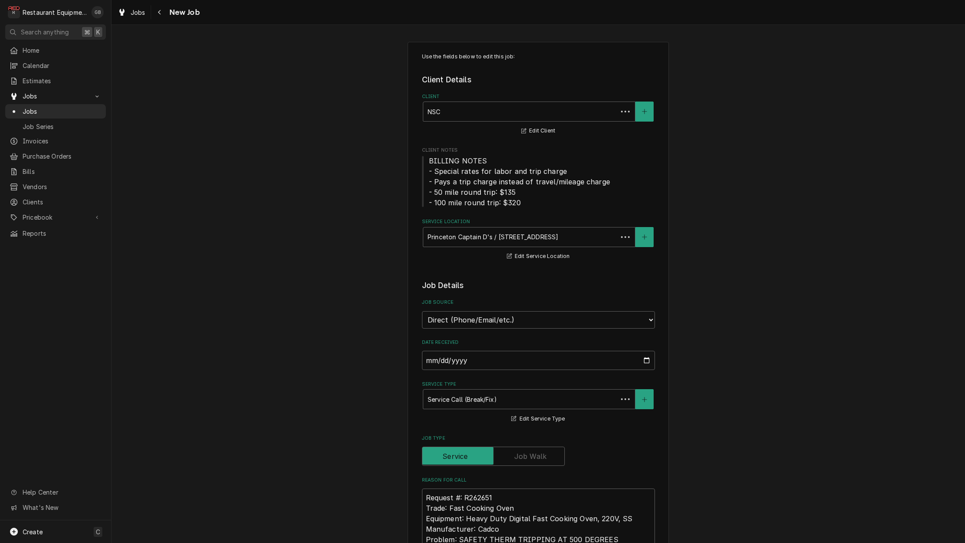
type textarea "x"
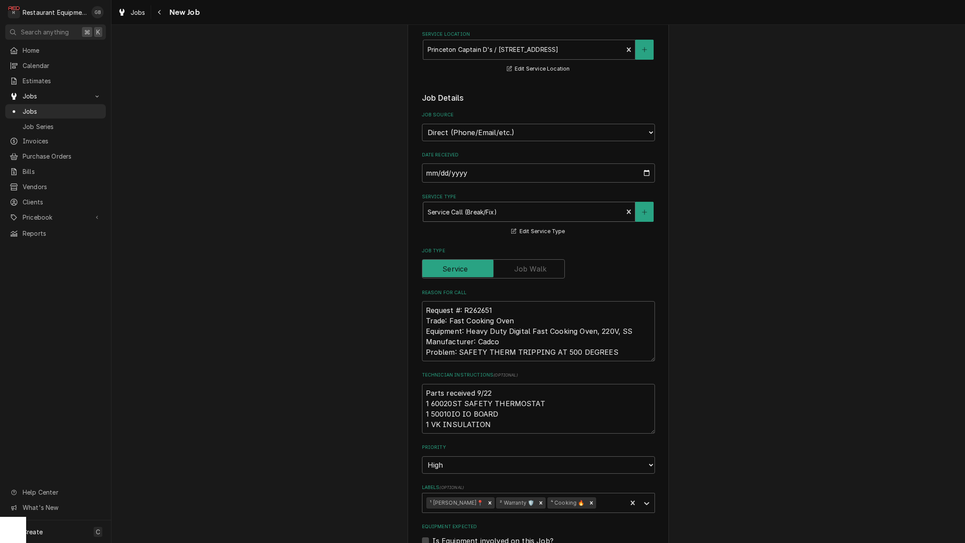
scroll to position [188, 0]
